Goal: Transaction & Acquisition: Book appointment/travel/reservation

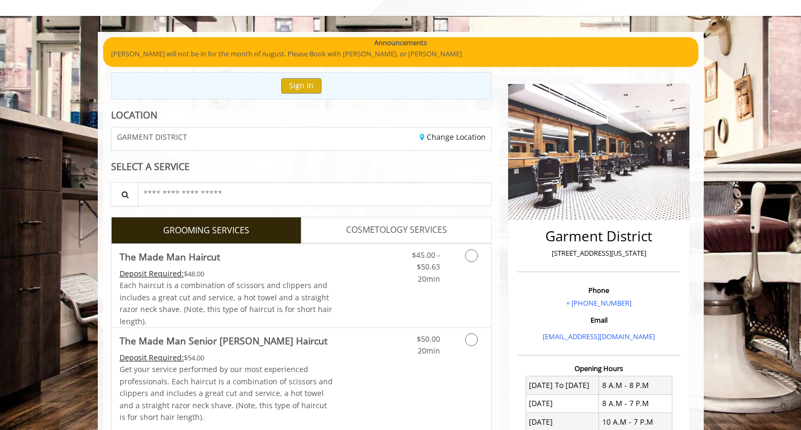
scroll to position [56, 0]
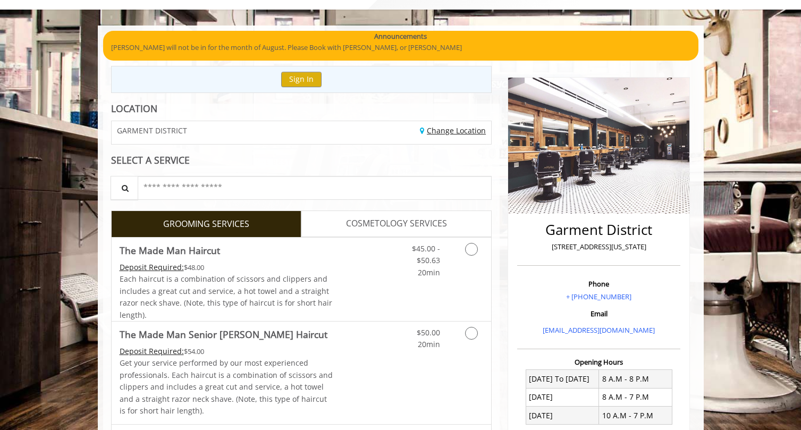
click at [449, 131] on link "Change Location" at bounding box center [453, 130] width 66 height 10
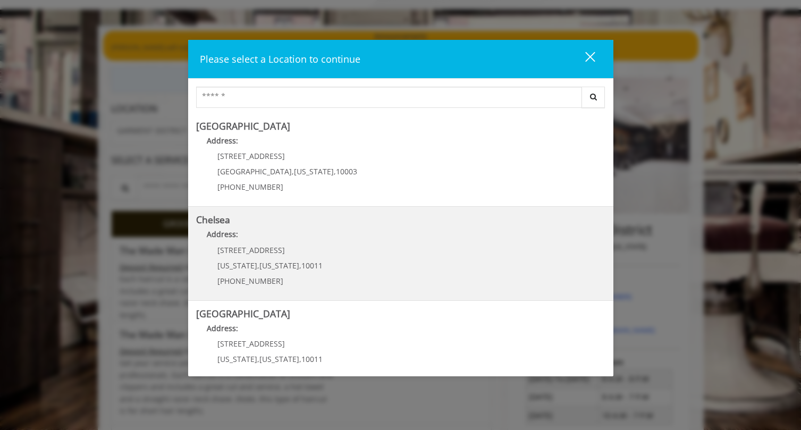
click at [349, 236] on p "Address:" at bounding box center [400, 237] width 409 height 17
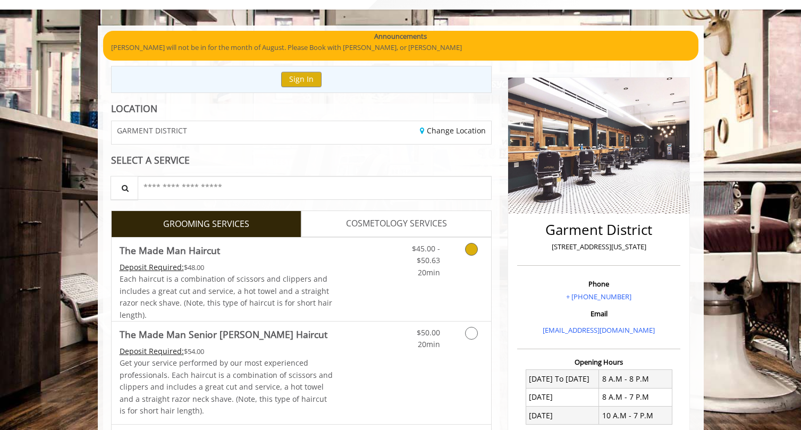
click at [472, 252] on icon "Grooming services" at bounding box center [471, 249] width 13 height 13
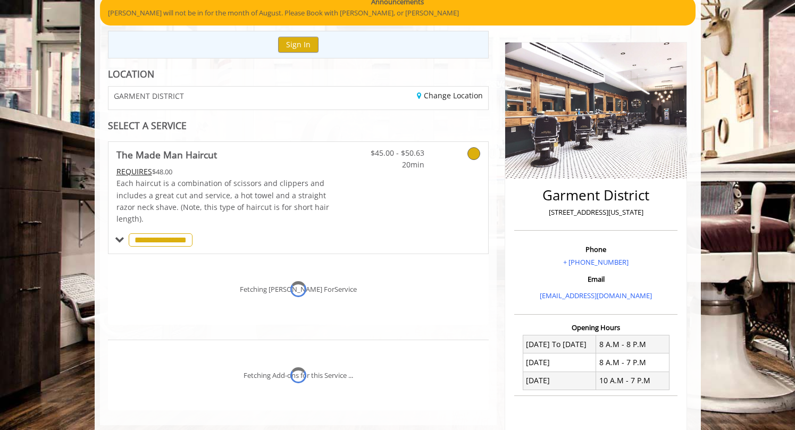
scroll to position [102, 0]
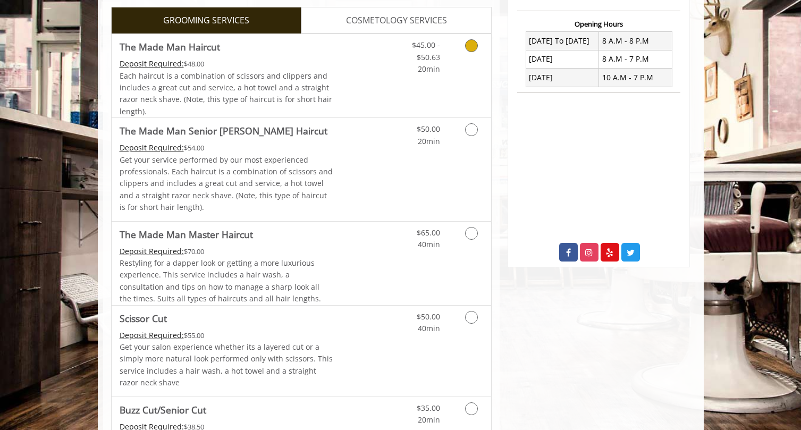
click at [463, 52] on link "Grooming services" at bounding box center [469, 54] width 27 height 41
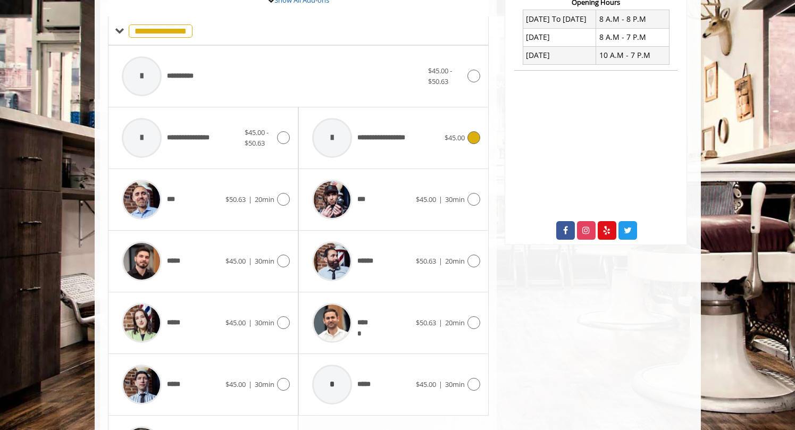
scroll to position [438, 0]
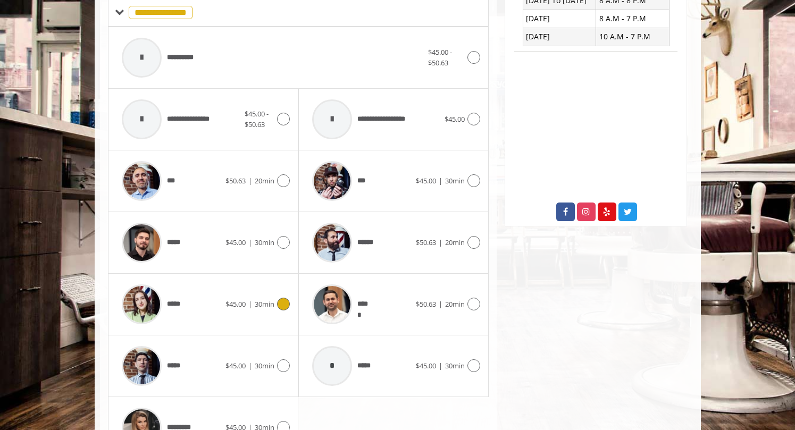
click at [275, 294] on div "***** $45.00 | 30min" at bounding box center [202, 304] width 173 height 51
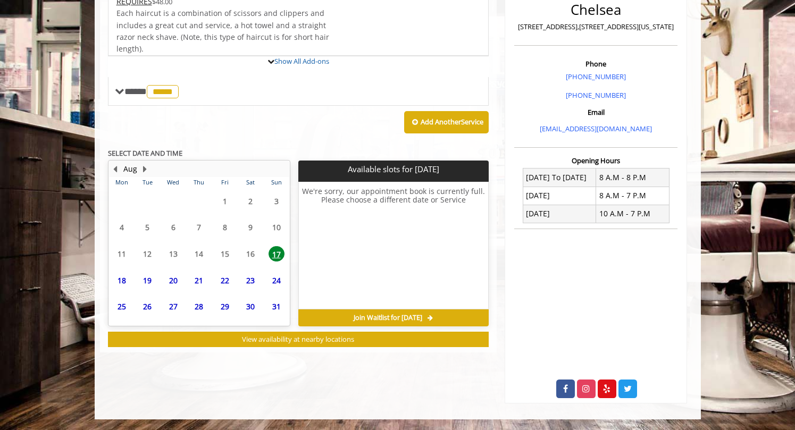
scroll to position [307, 0]
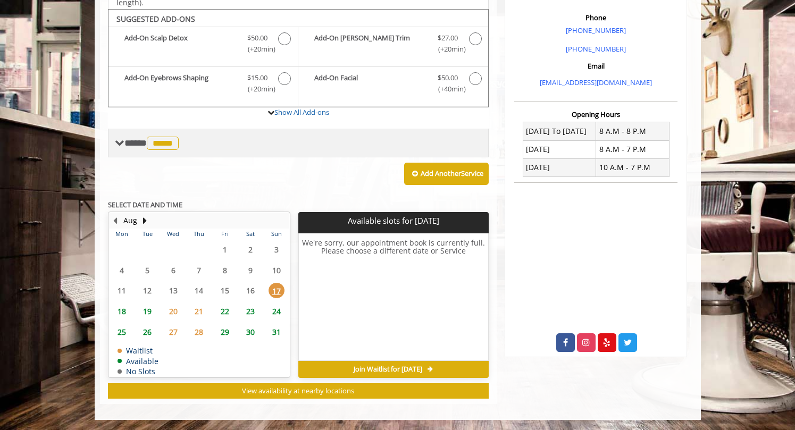
click at [177, 132] on div "**** ***** ********" at bounding box center [298, 143] width 381 height 29
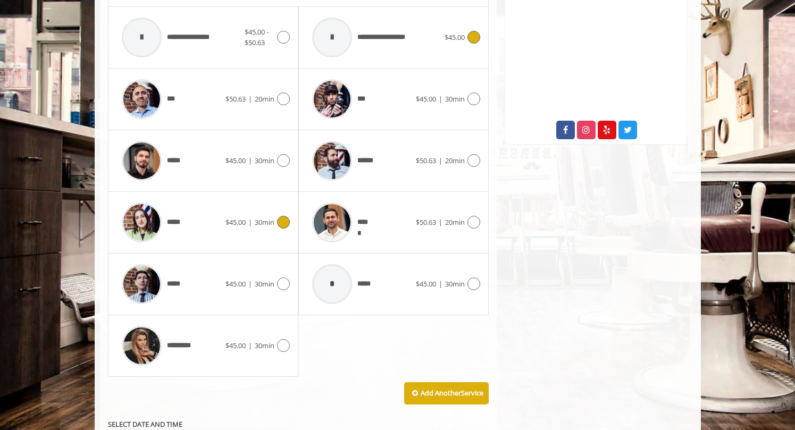
scroll to position [603, 0]
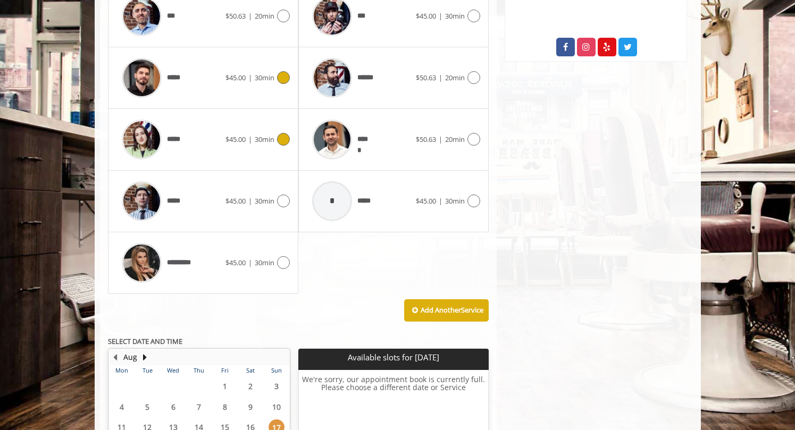
click at [267, 73] on span "30min" at bounding box center [265, 78] width 20 height 10
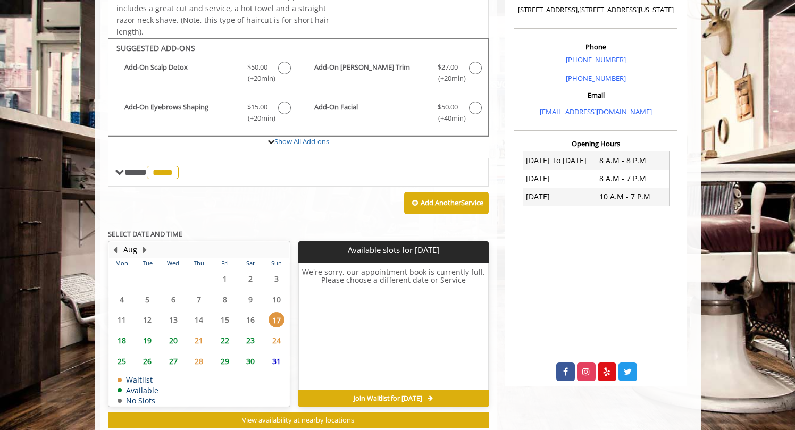
scroll to position [307, 0]
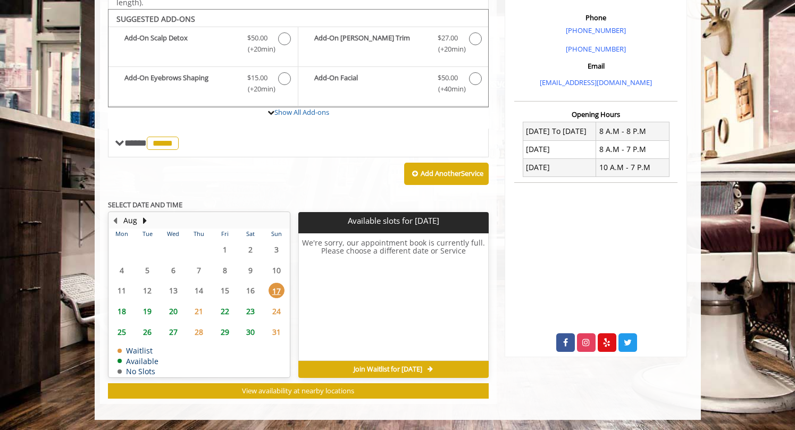
click at [123, 312] on span "18" at bounding box center [122, 311] width 16 height 15
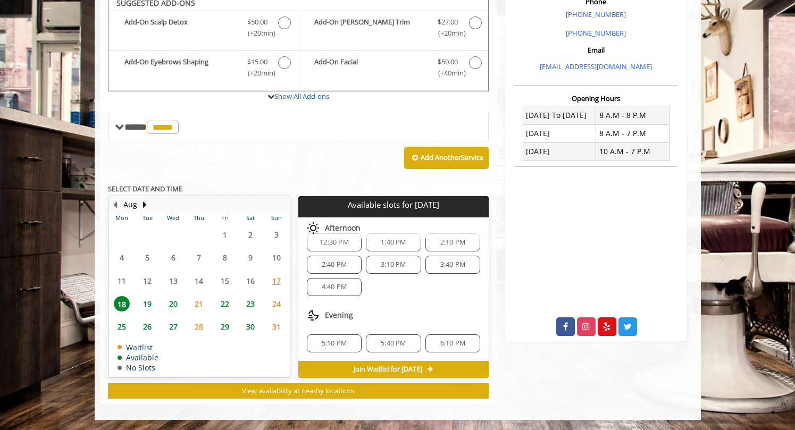
scroll to position [0, 0]
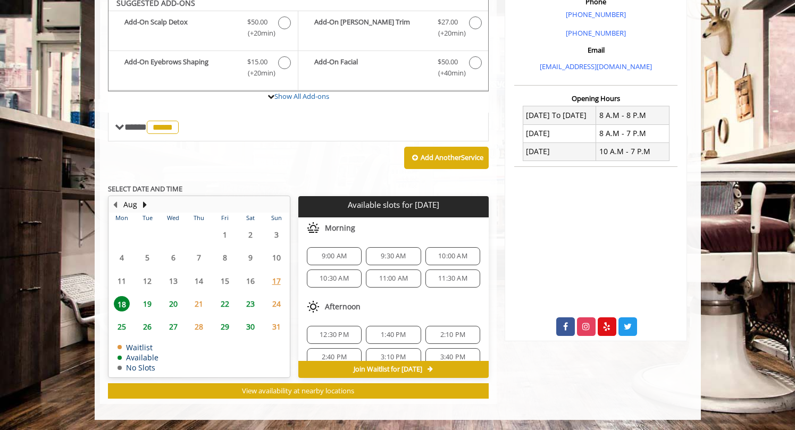
click at [148, 301] on span "19" at bounding box center [147, 303] width 16 height 15
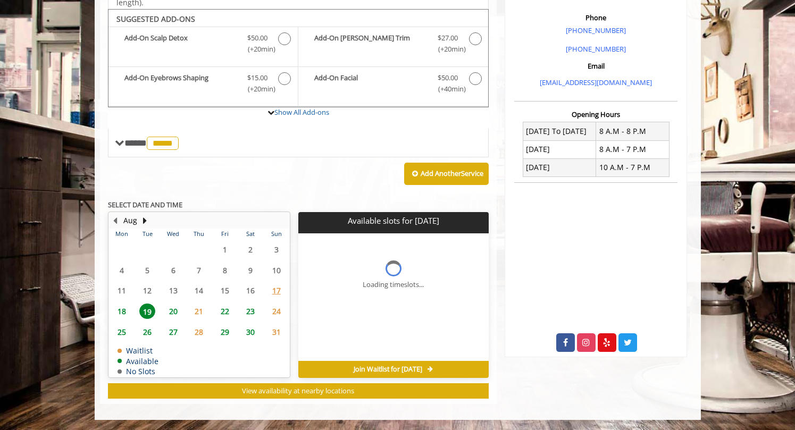
scroll to position [323, 0]
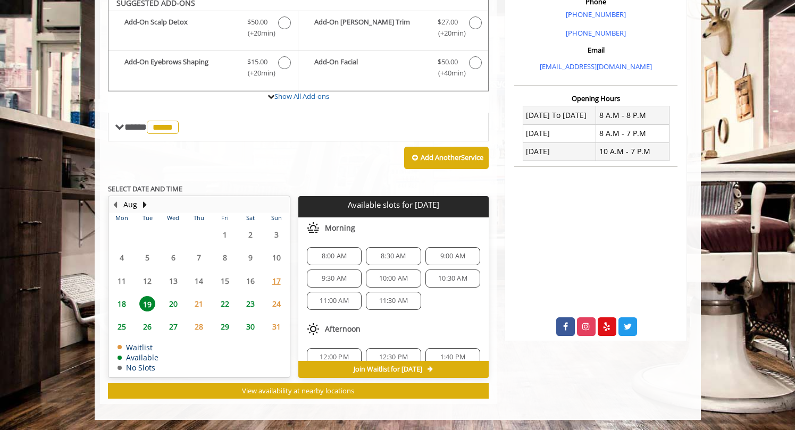
click at [125, 305] on span "18" at bounding box center [122, 303] width 16 height 15
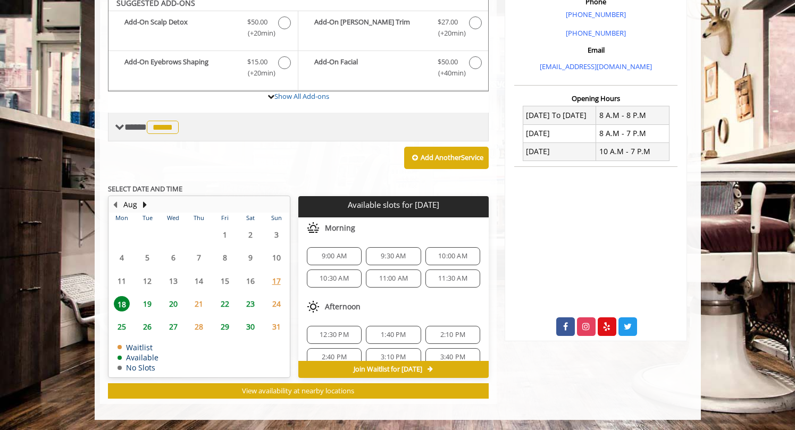
click at [133, 124] on span "**** ***** ********" at bounding box center [152, 127] width 57 height 10
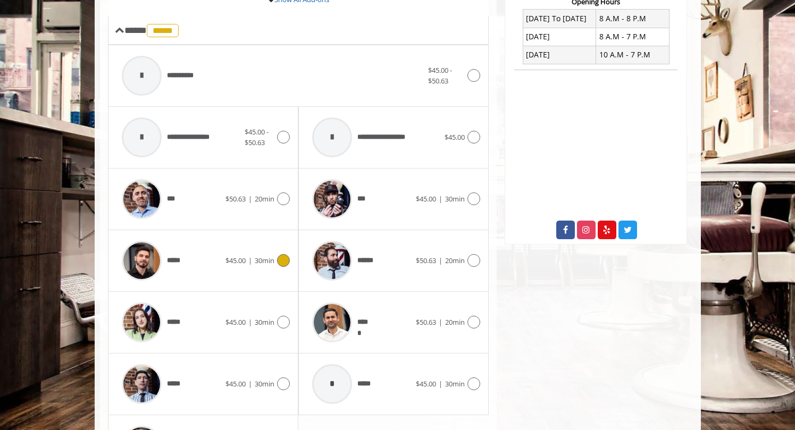
scroll to position [425, 0]
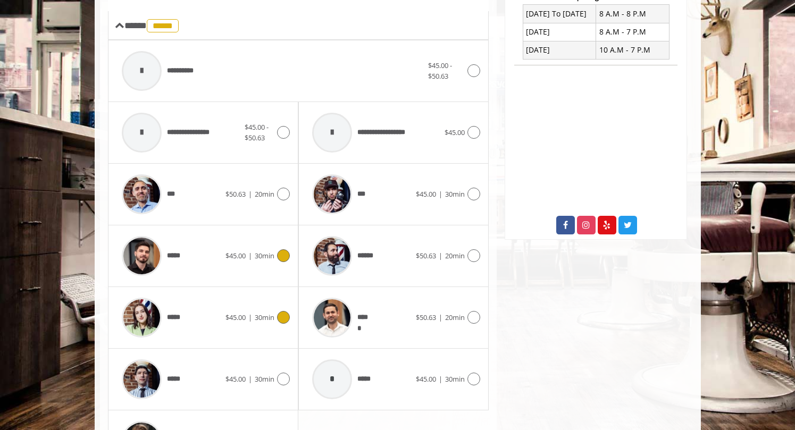
click at [205, 311] on div "*****" at bounding box center [170, 317] width 109 height 51
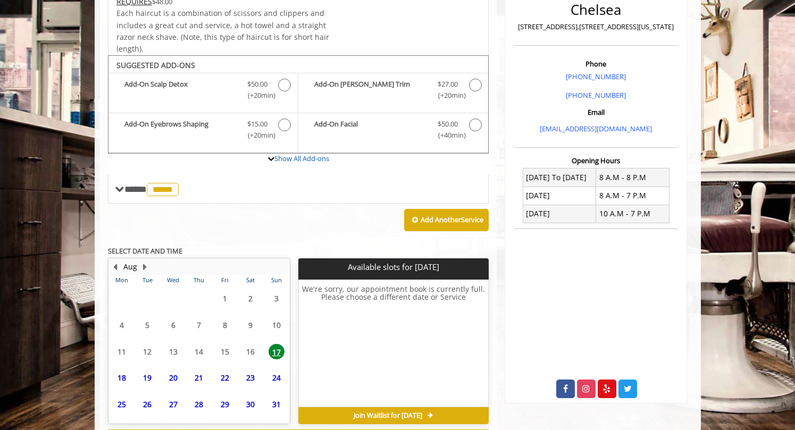
scroll to position [307, 0]
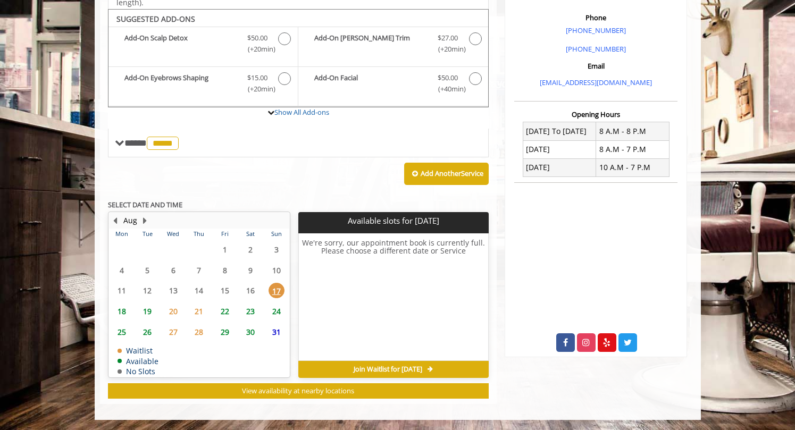
click at [118, 310] on span "18" at bounding box center [122, 311] width 16 height 15
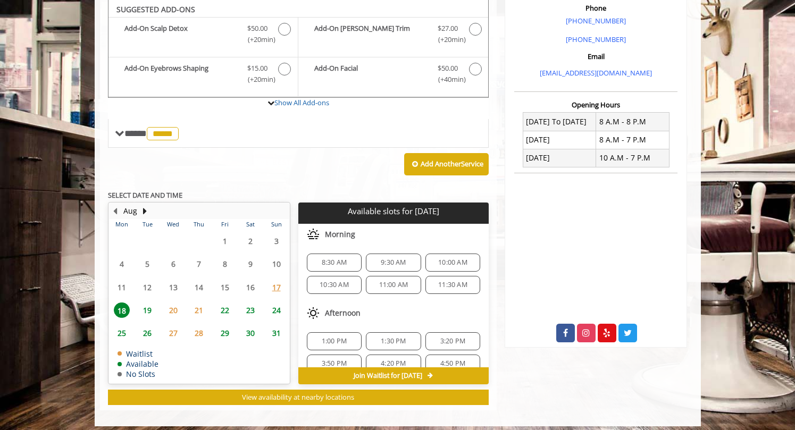
click at [152, 307] on span "19" at bounding box center [147, 310] width 16 height 15
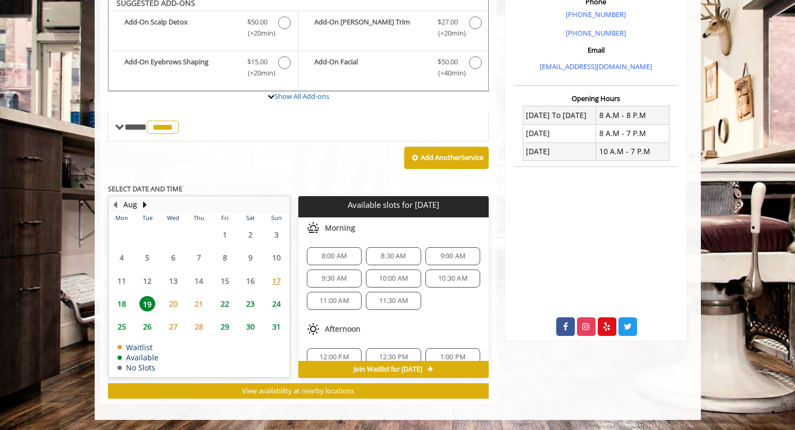
scroll to position [56, 0]
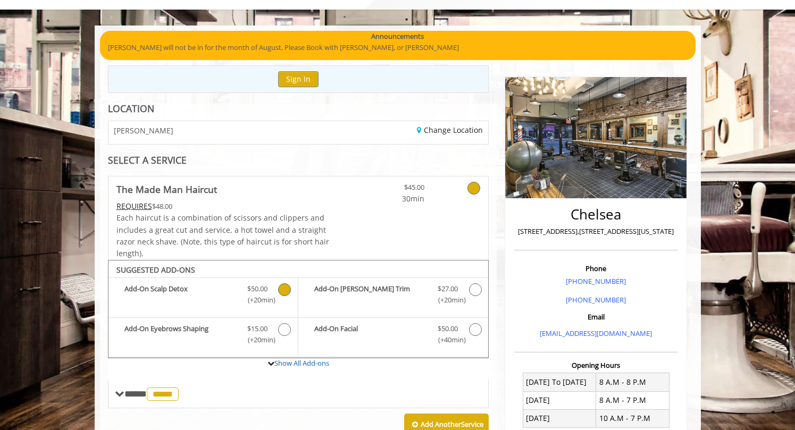
scroll to position [323, 0]
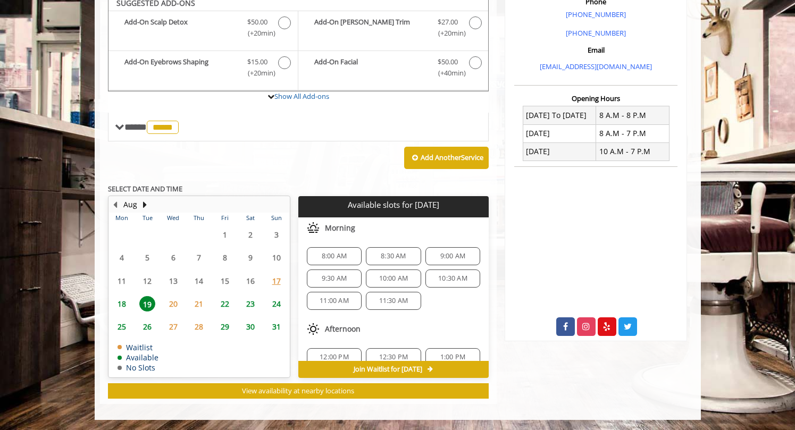
click at [127, 306] on span "18" at bounding box center [122, 303] width 16 height 15
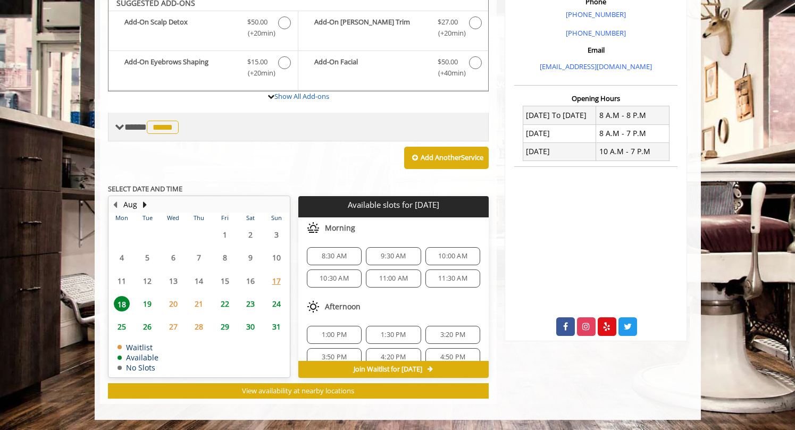
click at [168, 129] on span "*****" at bounding box center [163, 127] width 32 height 13
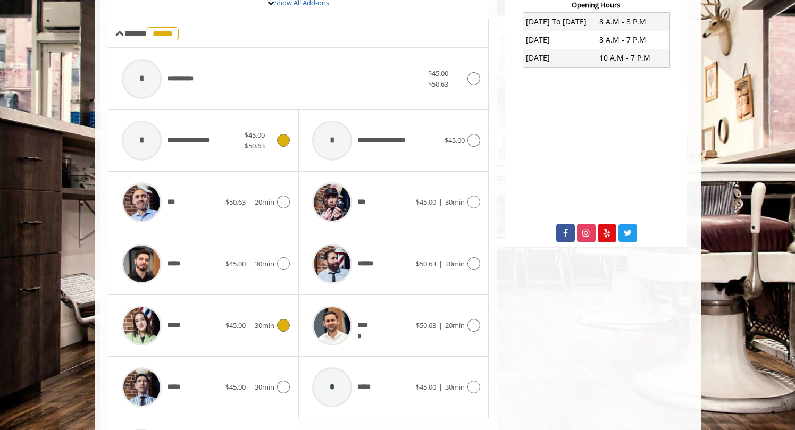
scroll to position [417, 0]
click at [255, 260] on span "30min" at bounding box center [265, 263] width 20 height 10
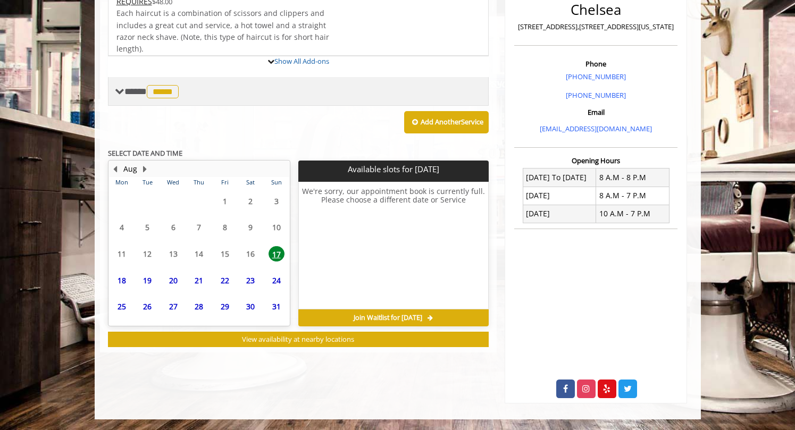
scroll to position [307, 0]
